Goal: Information Seeking & Learning: Learn about a topic

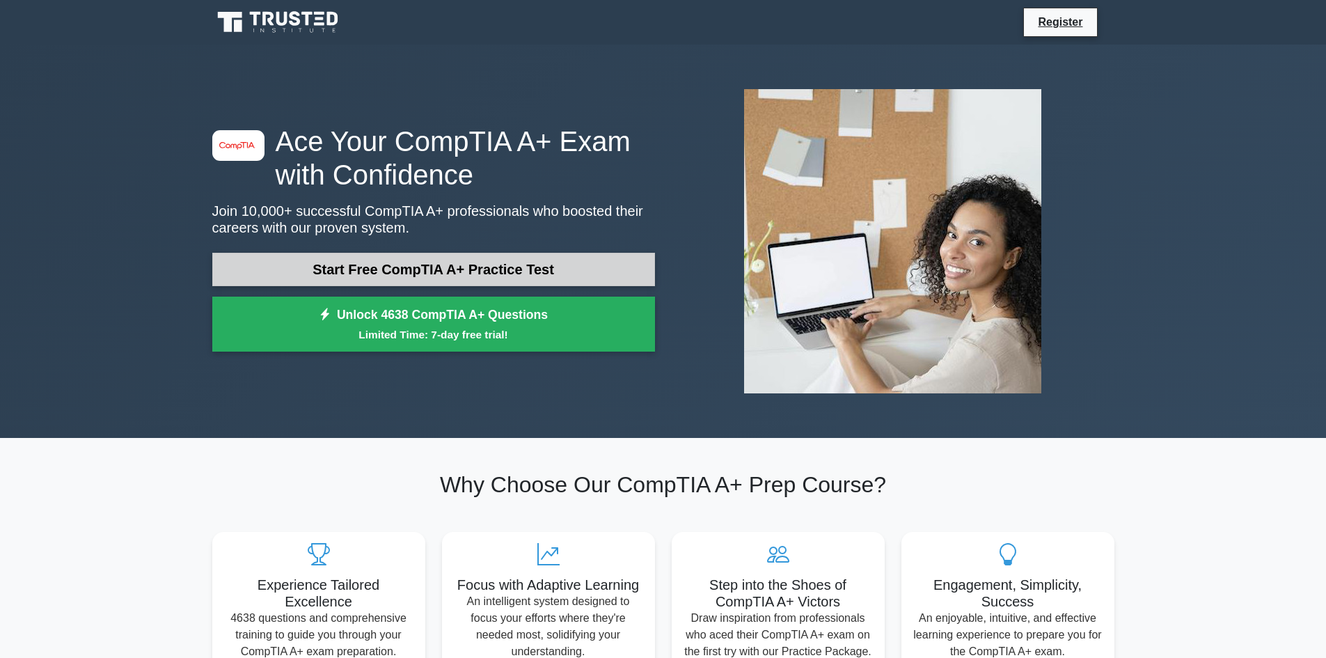
click at [500, 274] on link "Start Free CompTIA A+ Practice Test" at bounding box center [433, 269] width 443 height 33
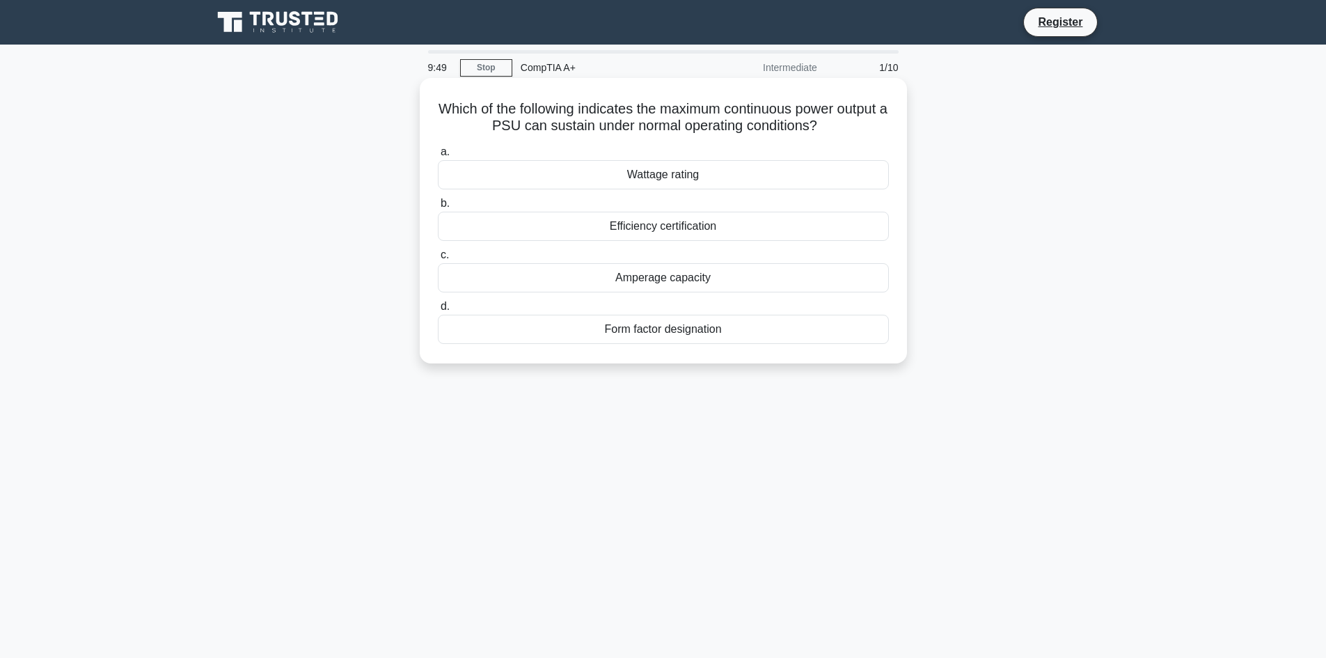
click at [731, 187] on div "Wattage rating" at bounding box center [663, 174] width 451 height 29
click at [438, 157] on input "a. Wattage rating" at bounding box center [438, 152] width 0 height 9
click at [682, 276] on div "NVMe SSD" at bounding box center [663, 277] width 451 height 29
click at [438, 260] on input "c. NVMe SSD" at bounding box center [438, 255] width 0 height 9
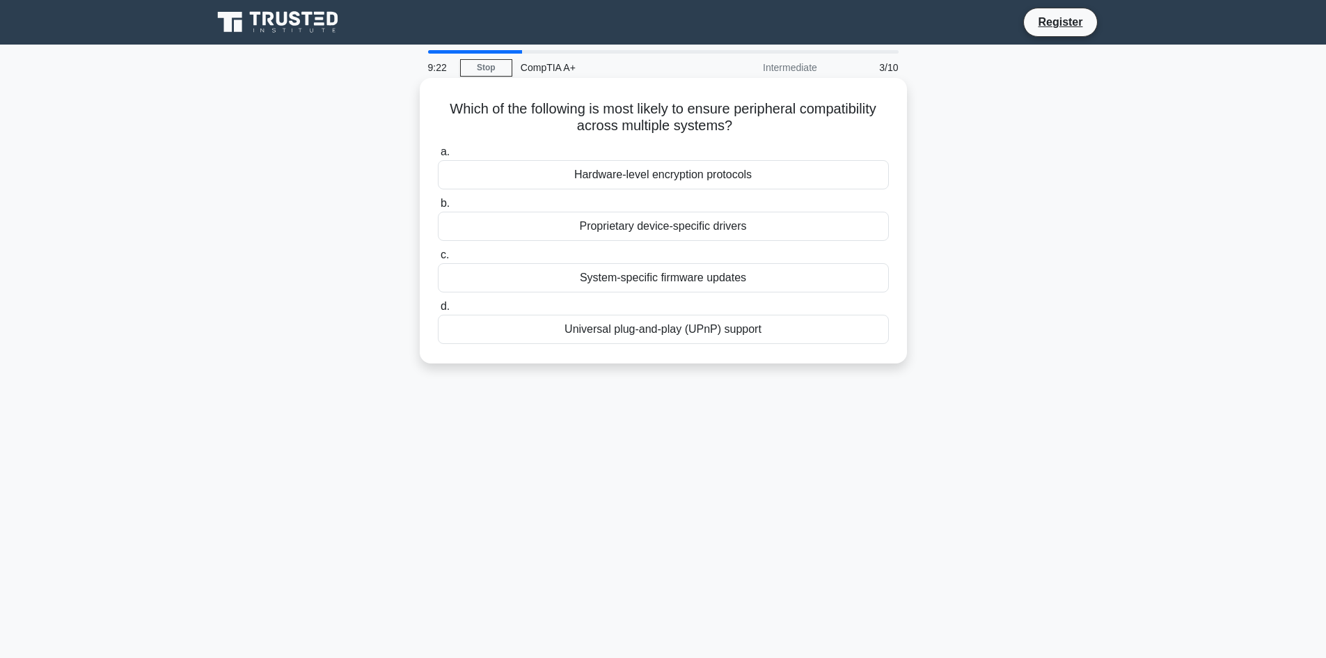
click at [734, 333] on div "Universal plug-and-play (UPnP) support" at bounding box center [663, 329] width 451 height 29
click at [438, 311] on input "d. Universal plug-and-play (UPnP) support" at bounding box center [438, 306] width 0 height 9
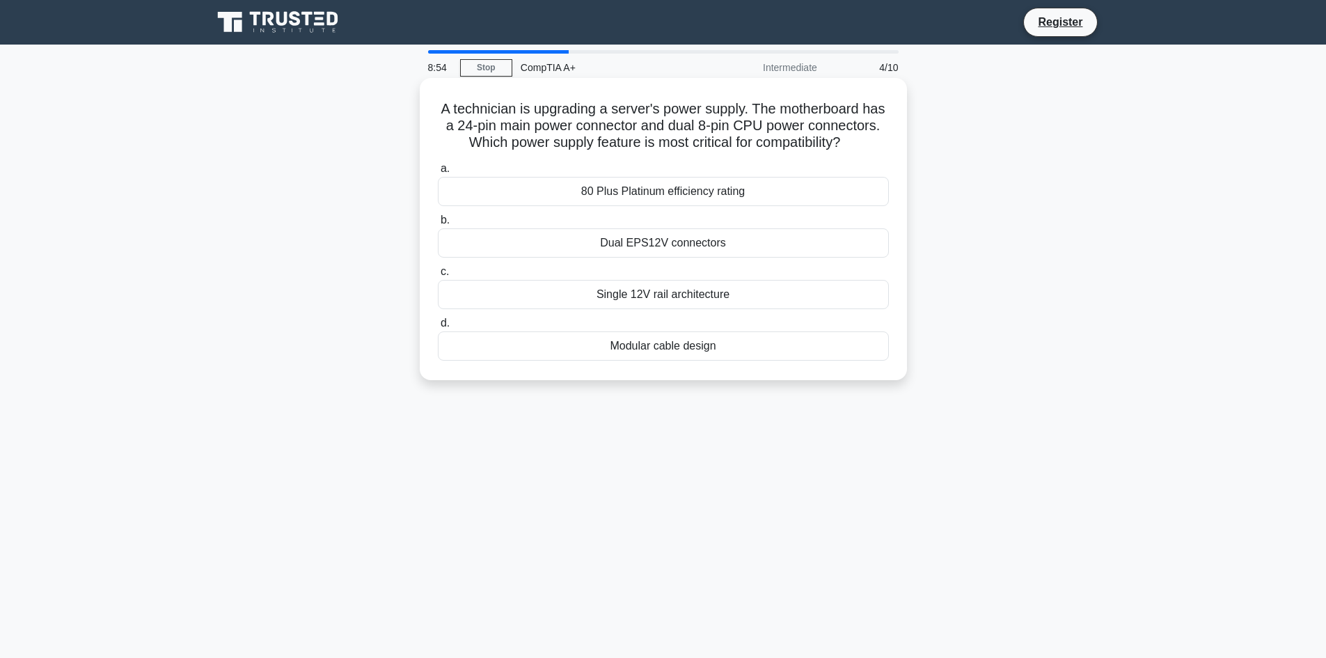
click at [671, 206] on div "80 Plus Platinum efficiency rating" at bounding box center [663, 191] width 451 height 29
click at [438, 173] on input "a. 80 Plus Platinum efficiency rating" at bounding box center [438, 168] width 0 height 9
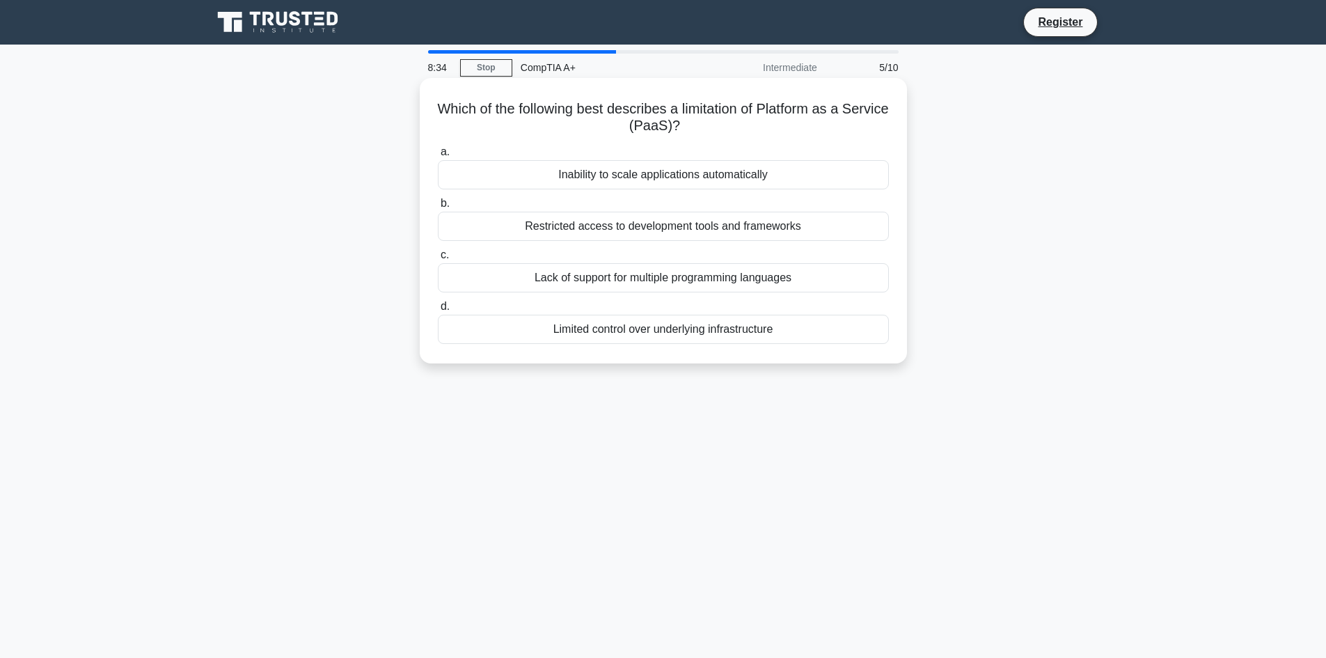
click at [675, 230] on div "Restricted access to development tools and frameworks" at bounding box center [663, 226] width 451 height 29
click at [438, 208] on input "b. Restricted access to development tools and frameworks" at bounding box center [438, 203] width 0 height 9
click at [709, 333] on div "Right-click the device, select Properties, and check the Driver tab." at bounding box center [663, 329] width 451 height 29
click at [438, 311] on input "d. Right-click the device, select Properties, and check the Driver tab." at bounding box center [438, 306] width 0 height 9
click at [713, 331] on div "Use a rubber mat under the case and wear rubber-soled shoes" at bounding box center [663, 329] width 451 height 29
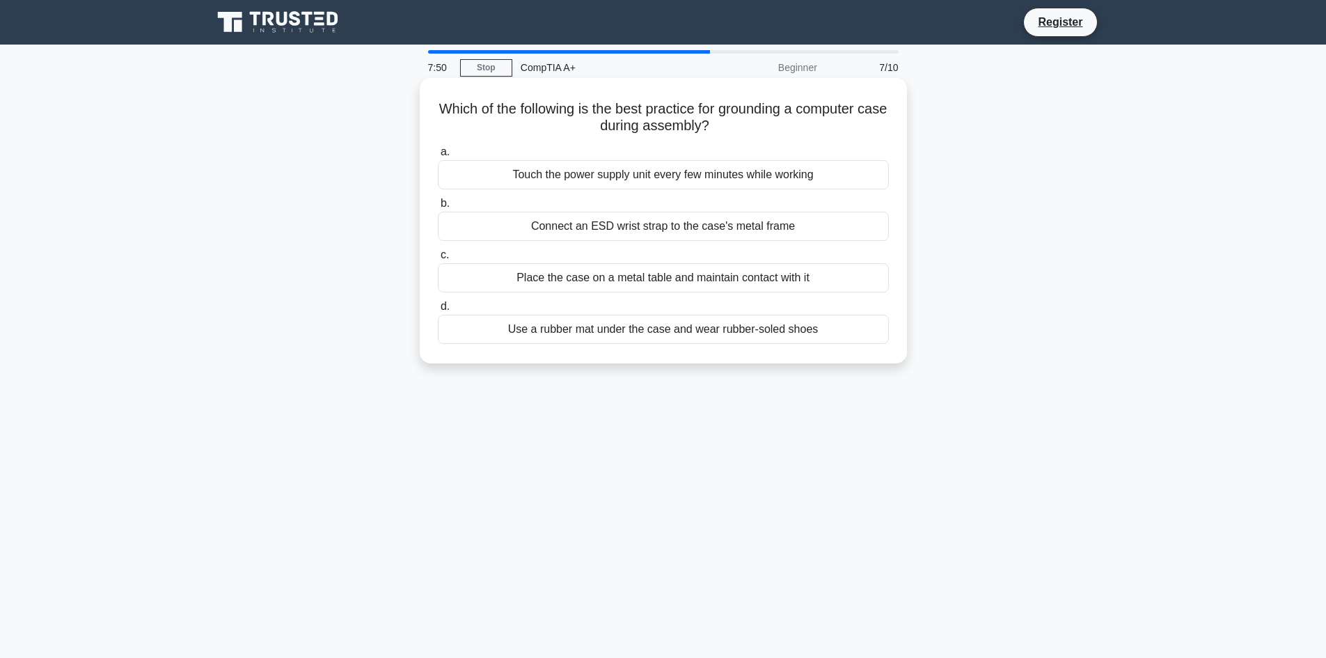
click at [438, 311] on input "d. Use a rubber mat under the case and wear rubber-soled shoes" at bounding box center [438, 306] width 0 height 9
click at [634, 278] on div "To encrypt driver files and protect them from unauthorized access or modificati…" at bounding box center [663, 277] width 451 height 29
click at [438, 260] on input "c. To encrypt driver files and protect them from unauthorized access or modific…" at bounding box center [438, 255] width 0 height 9
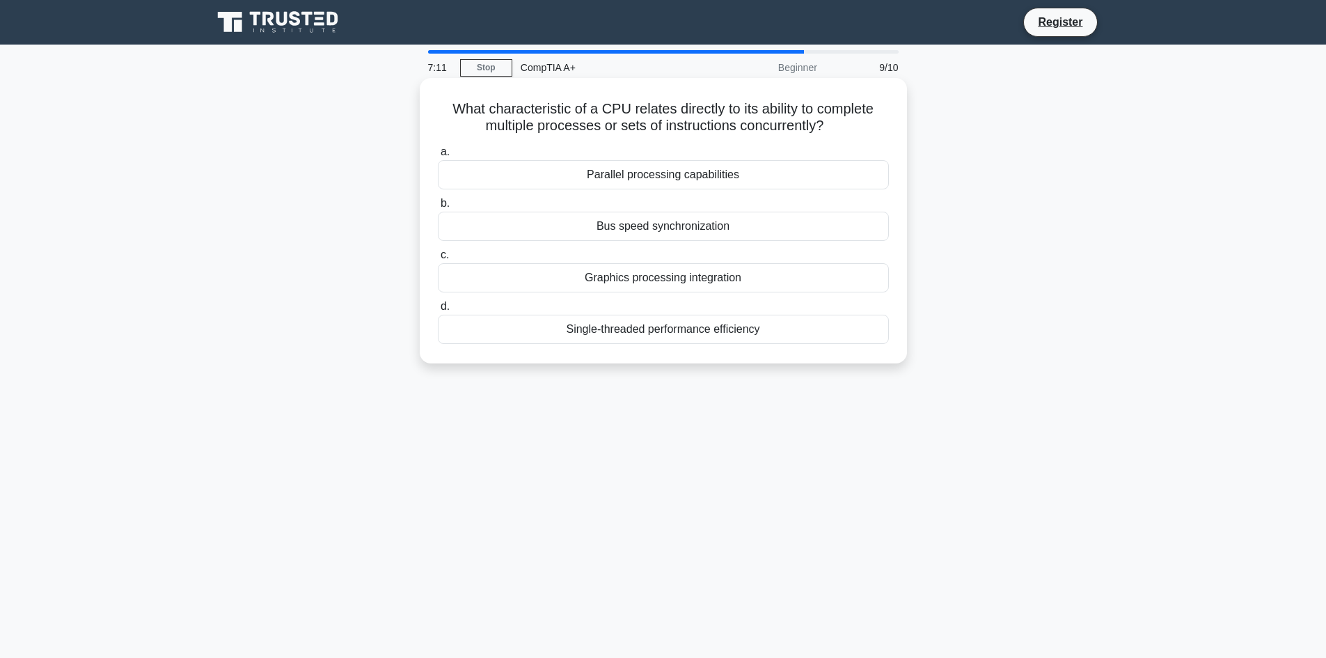
click at [752, 182] on div "Parallel processing capabilities" at bounding box center [663, 174] width 451 height 29
click at [438, 157] on input "a. Parallel processing capabilities" at bounding box center [438, 152] width 0 height 9
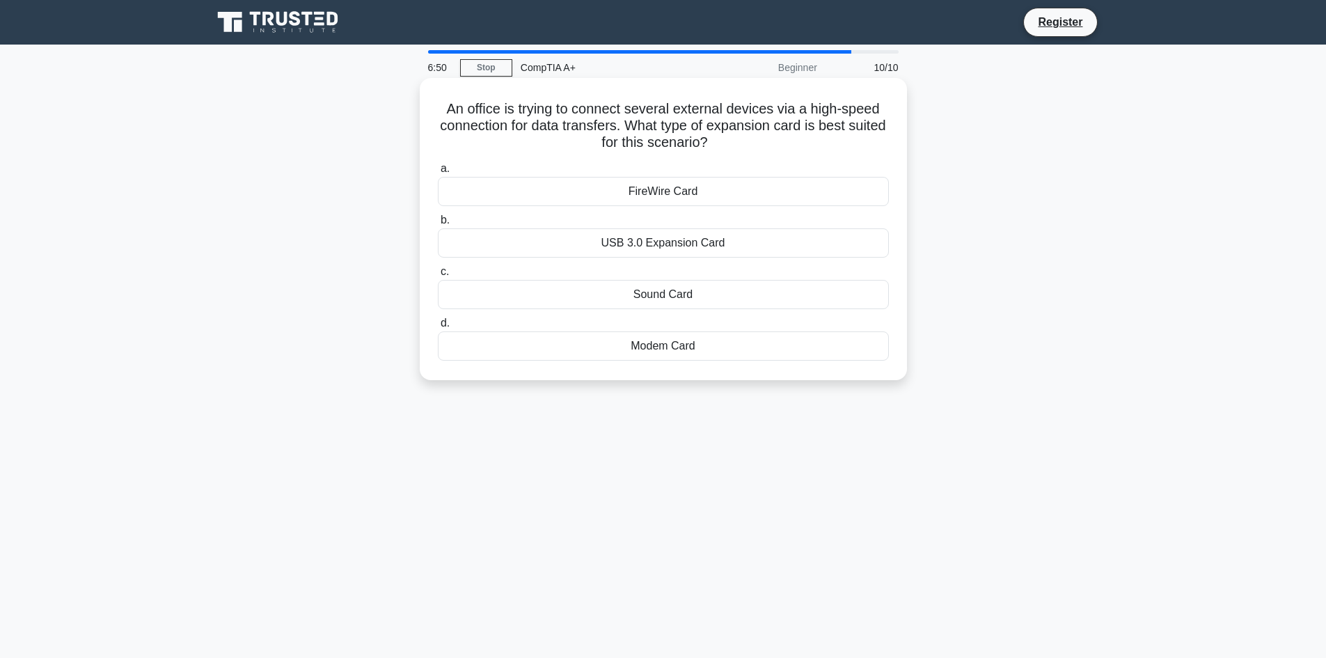
click at [804, 237] on div "USB 3.0 Expansion Card" at bounding box center [663, 242] width 451 height 29
click at [438, 225] on input "b. USB 3.0 Expansion Card" at bounding box center [438, 220] width 0 height 9
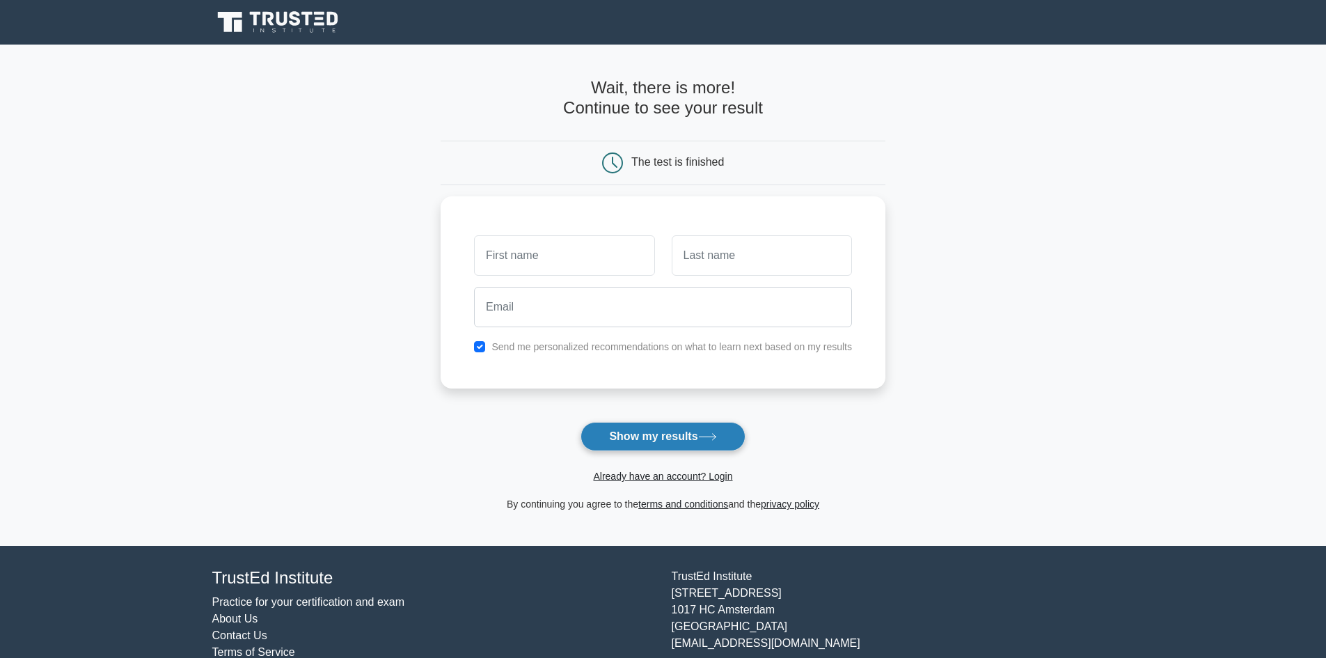
click at [677, 444] on button "Show my results" at bounding box center [663, 436] width 164 height 29
click at [566, 239] on input "text" at bounding box center [564, 252] width 180 height 40
type input "Chad"
type input "Obejero"
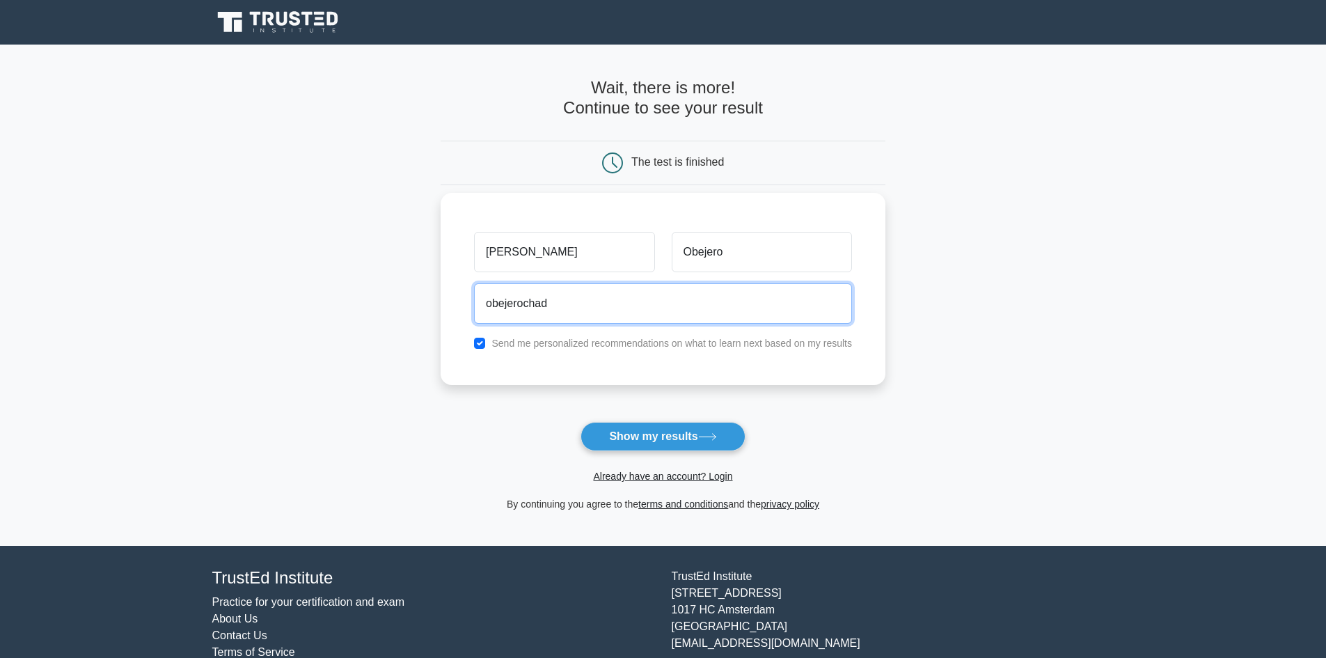
type input "obejerochad@gmail.com"
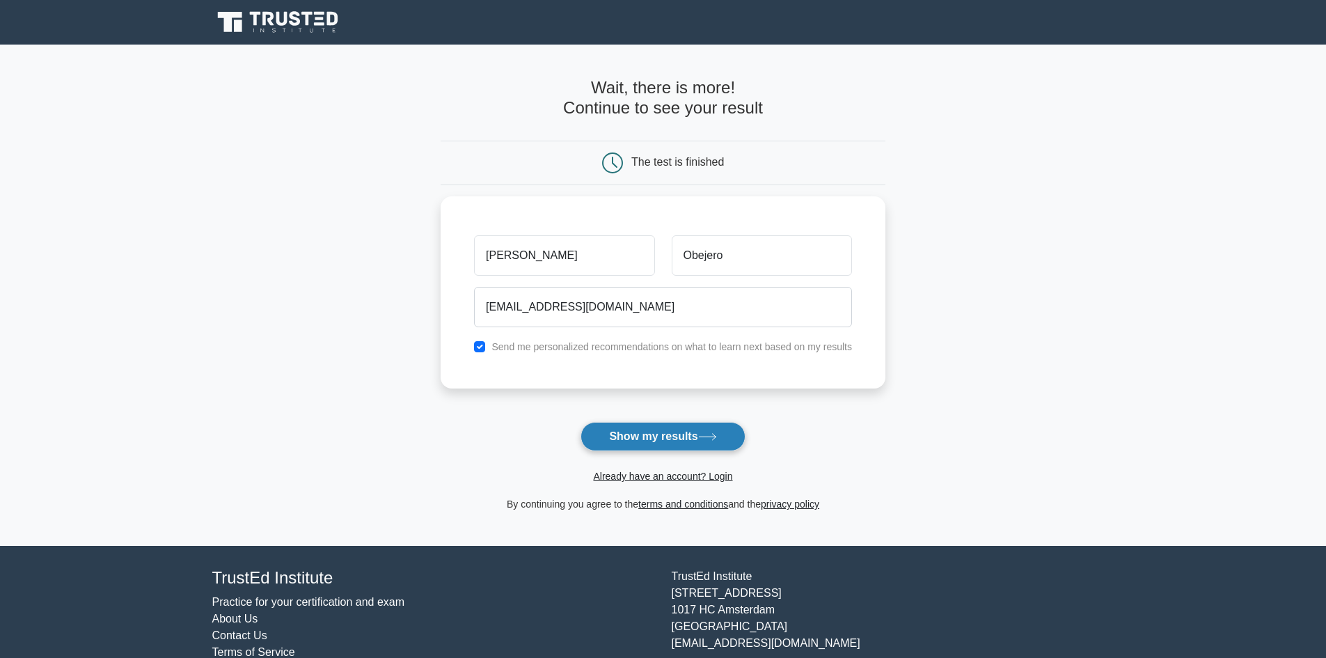
click at [700, 429] on button "Show my results" at bounding box center [663, 436] width 164 height 29
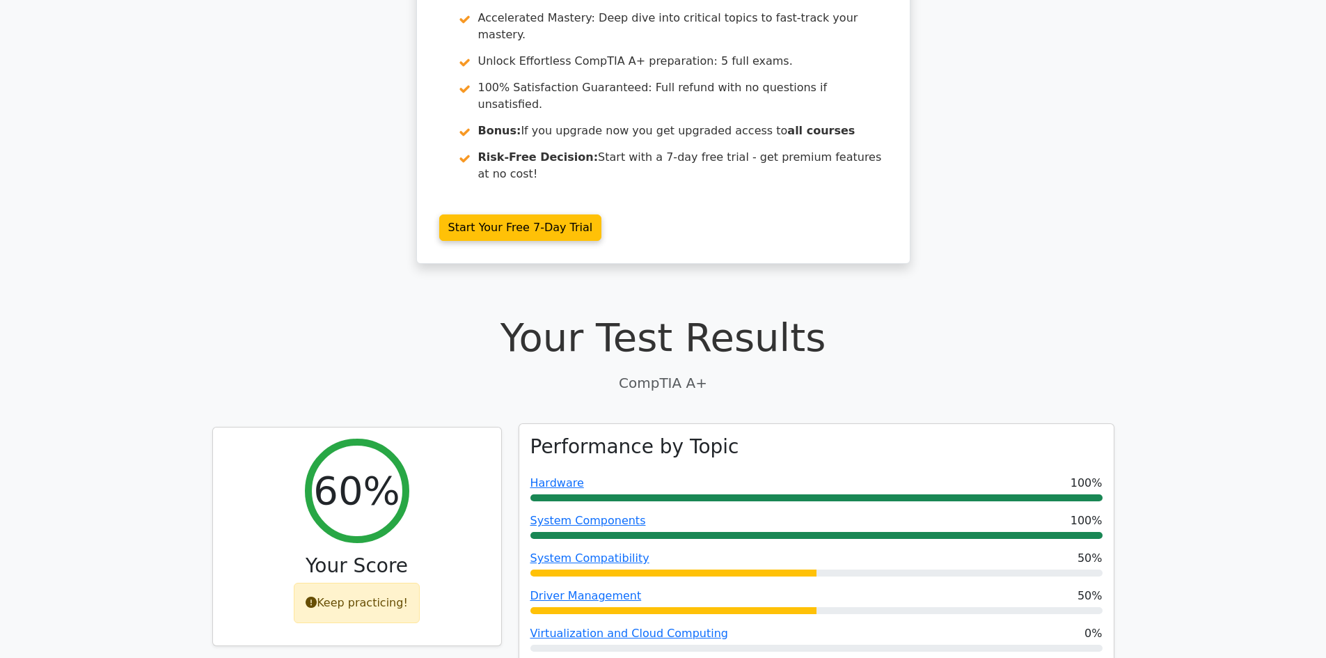
scroll to position [278, 0]
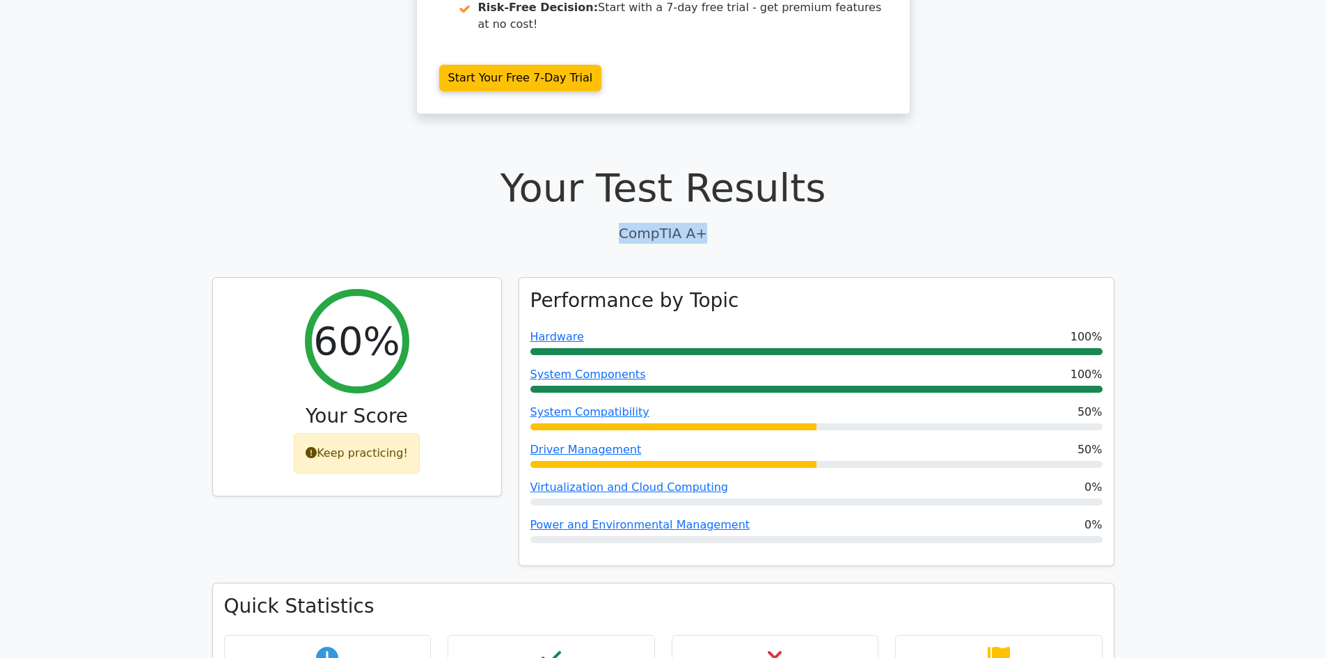
drag, startPoint x: 613, startPoint y: 187, endPoint x: 734, endPoint y: 186, distance: 121.1
click at [734, 223] on p "CompTIA A+" at bounding box center [663, 233] width 902 height 21
